Goal: Transaction & Acquisition: Purchase product/service

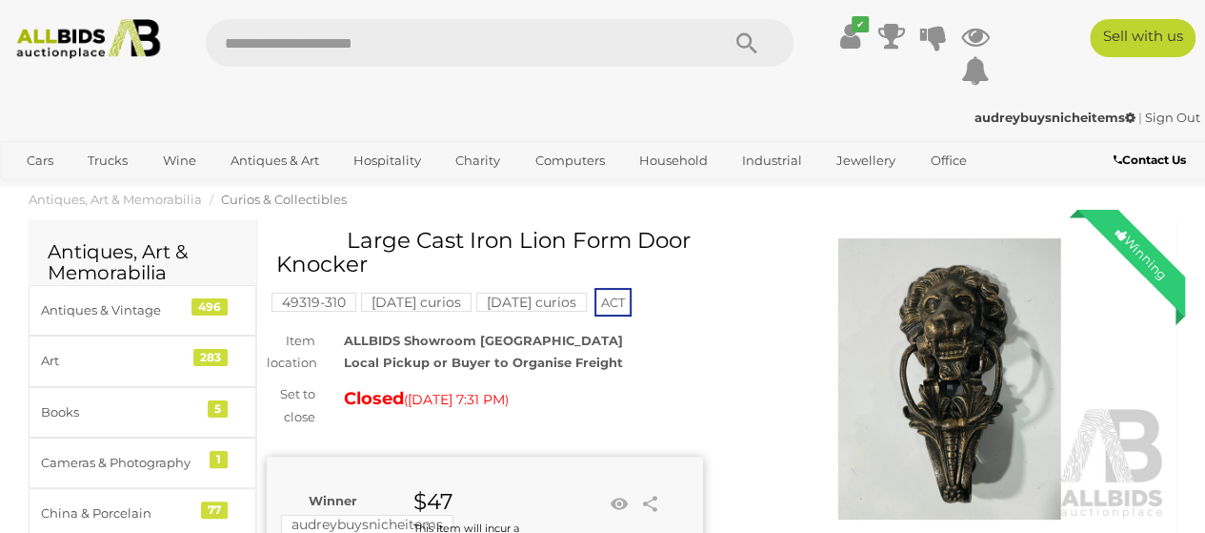
click at [99, 36] on img at bounding box center [88, 39] width 159 height 40
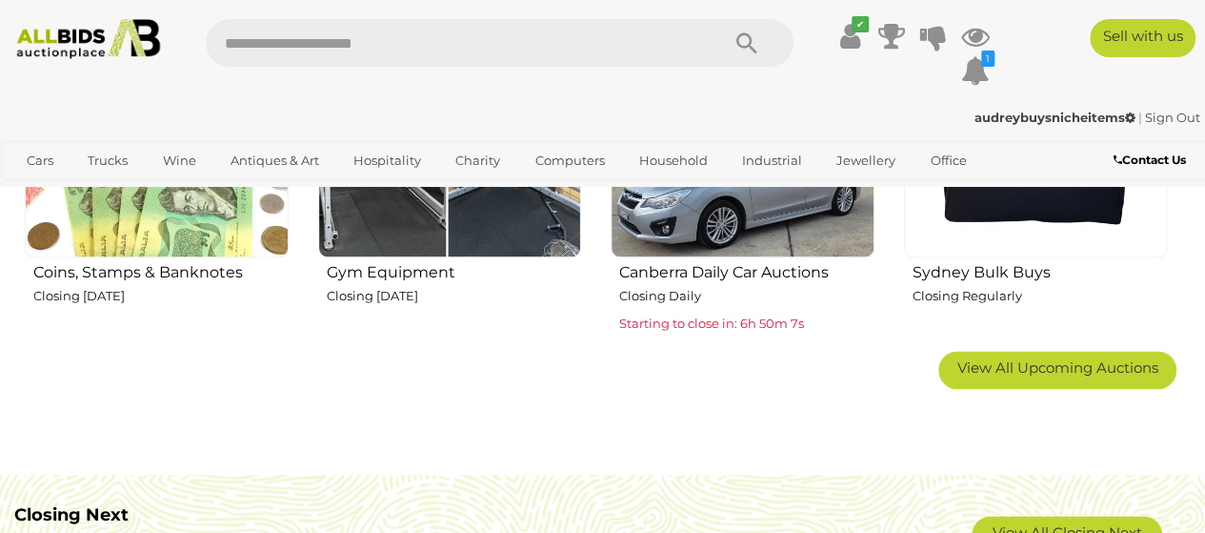
scroll to position [1143, 0]
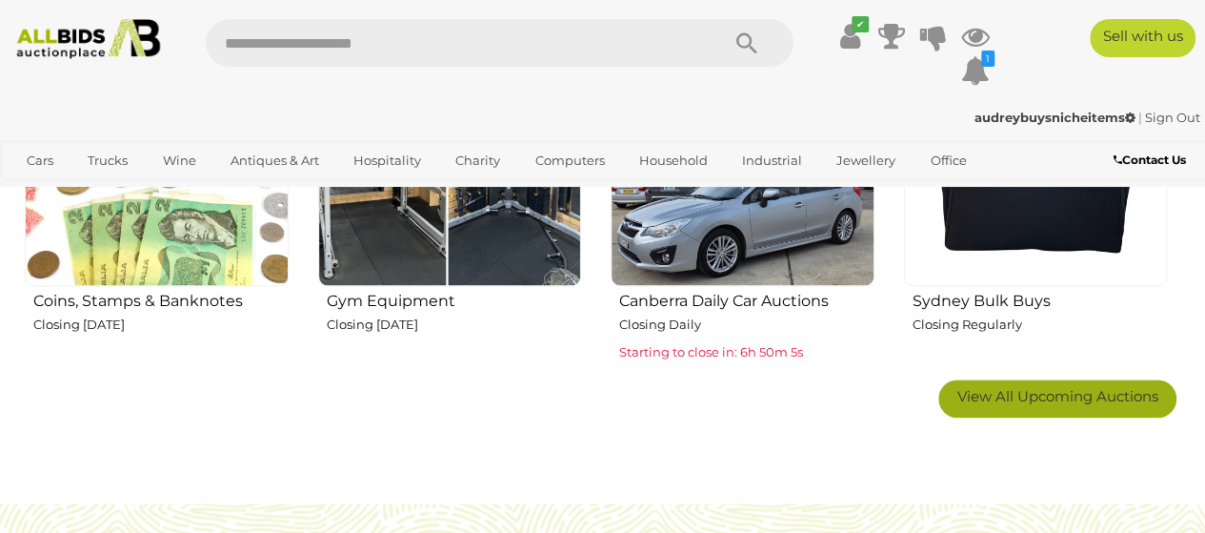
click at [1002, 393] on span "View All Upcoming Auctions" at bounding box center [1057, 396] width 201 height 18
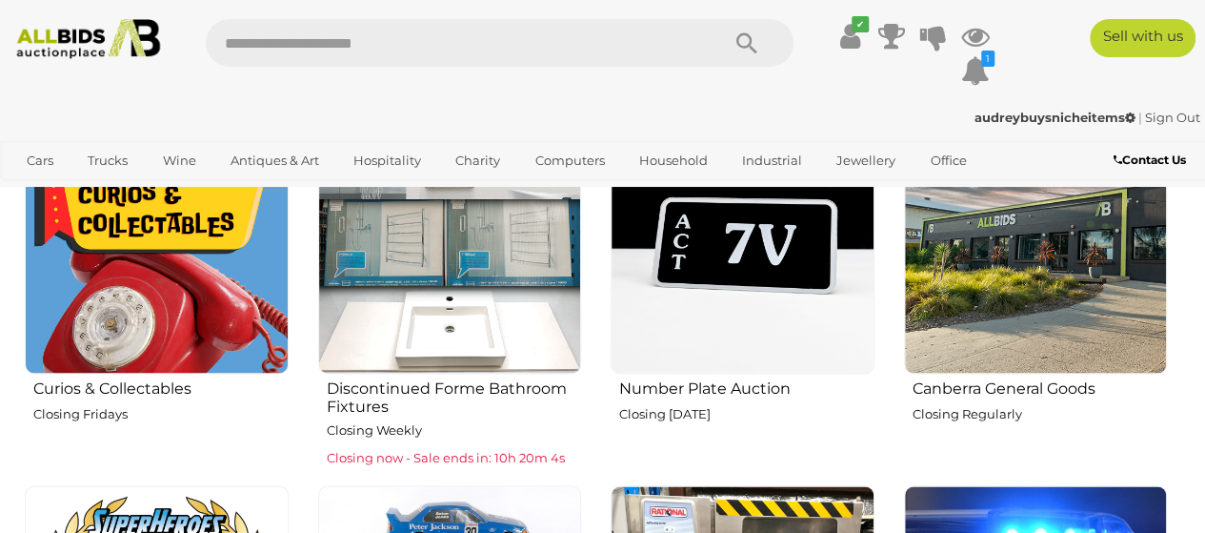
scroll to position [1524, 0]
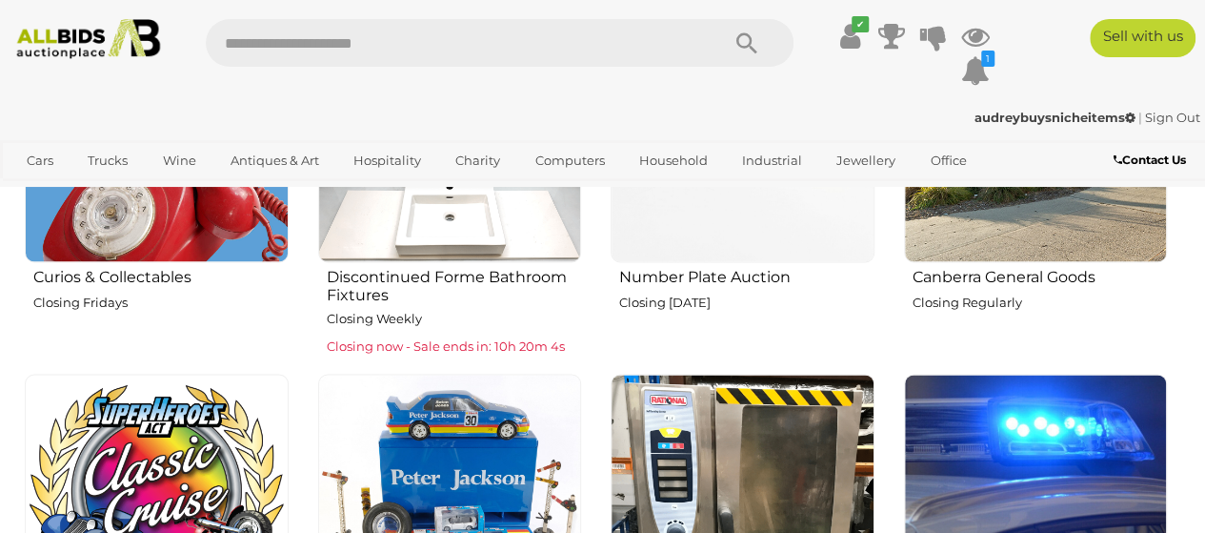
click at [184, 230] on img at bounding box center [157, 131] width 264 height 264
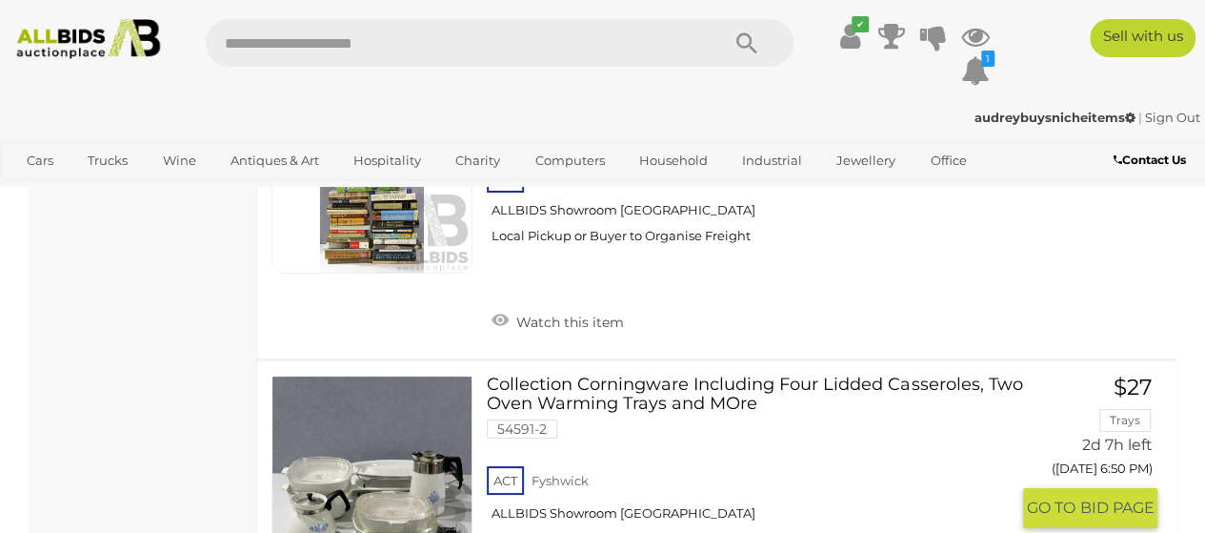
scroll to position [4001, 0]
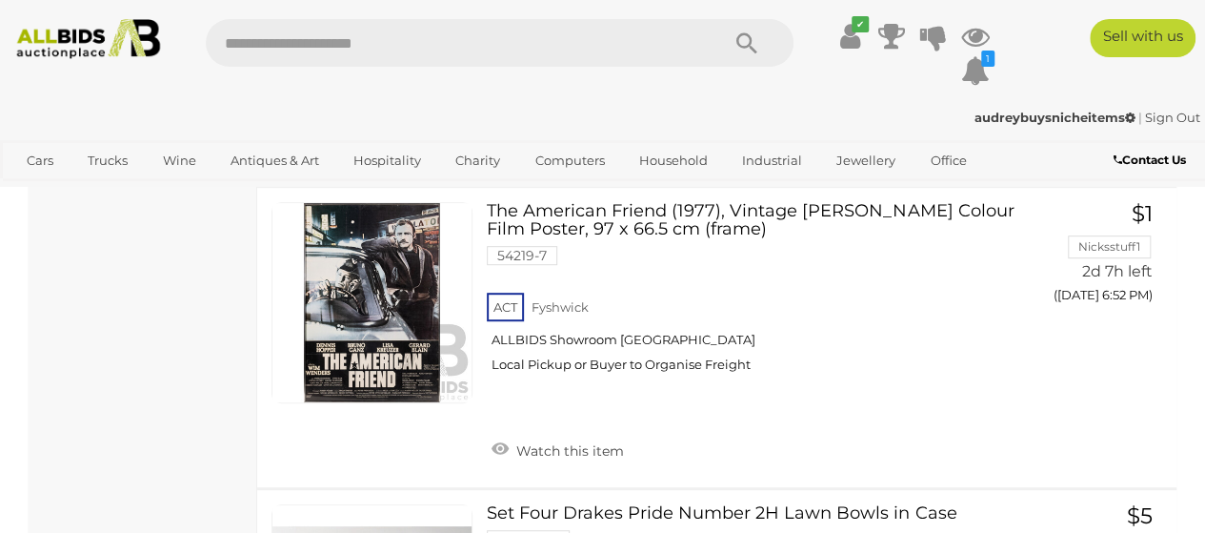
click at [101, 61] on div "✔ 1 M" at bounding box center [603, 58] width 1234 height 78
